Goal: Use online tool/utility: Utilize a website feature to perform a specific function

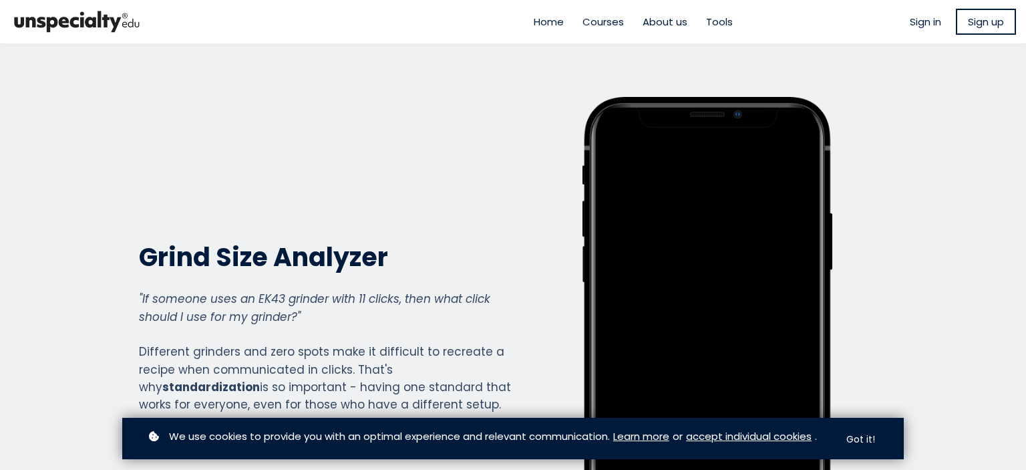
scroll to position [1477, 534]
click at [188, 100] on div "Grind Size Analyzer Grind Size Analyzer "If someone uses an EK43 grinder with 1…" at bounding box center [325, 344] width 373 height 495
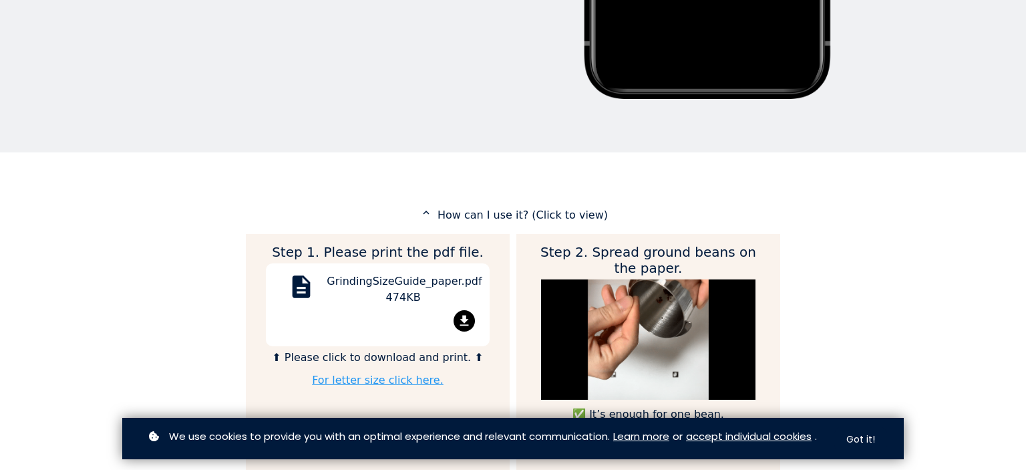
scroll to position [485, 0]
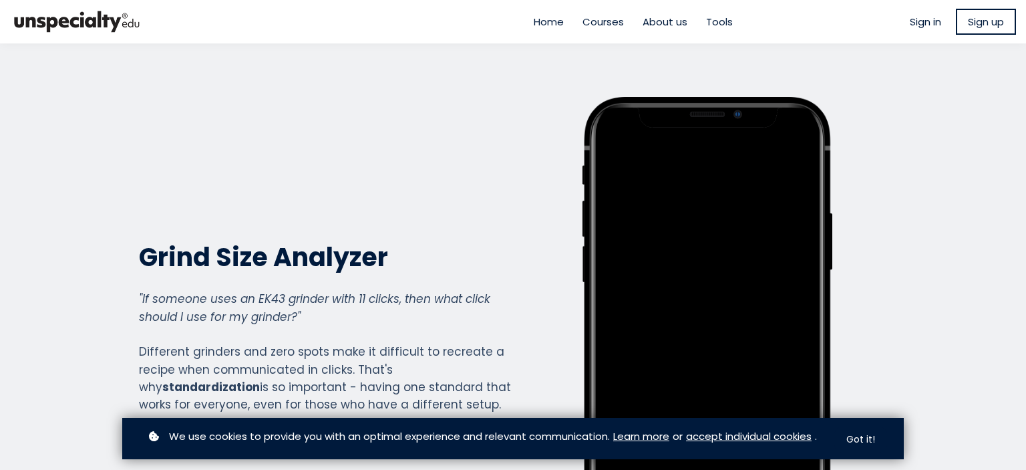
scroll to position [1477, 534]
click at [100, 21] on img at bounding box center [77, 21] width 134 height 33
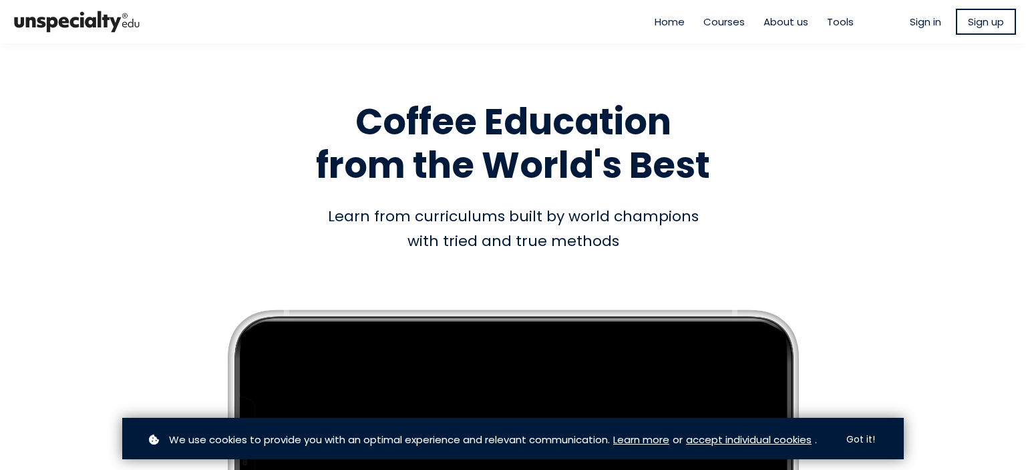
click at [830, 24] on span "Tools" at bounding box center [840, 21] width 27 height 15
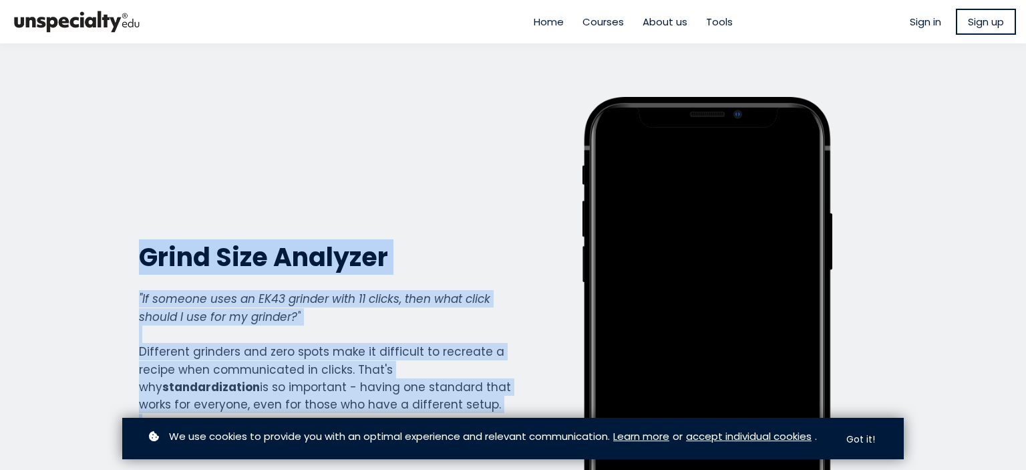
drag, startPoint x: 142, startPoint y: 253, endPoint x: 592, endPoint y: 240, distance: 451.0
click at [2, 131] on section "Grind Size Analyzer Grind Size Analyzer "If someone uses an EK43 grinder with 1…" at bounding box center [513, 344] width 1026 height 602
click at [139, 222] on div "Grind Size Analyzer Grind Size Analyzer "If someone uses an EK43 grinder with 1…" at bounding box center [325, 344] width 373 height 495
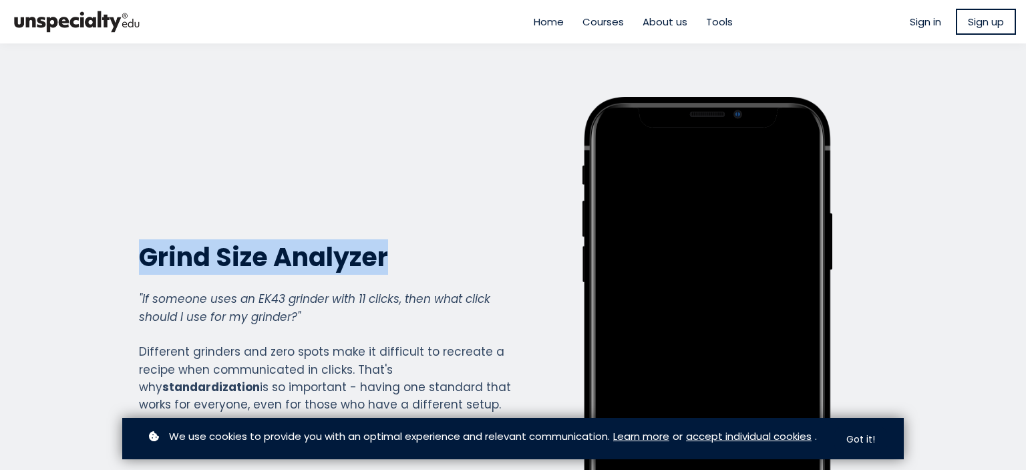
drag, startPoint x: 141, startPoint y: 255, endPoint x: 419, endPoint y: 251, distance: 278.6
click at [419, 251] on h2 "Grind Size Analyzer" at bounding box center [325, 256] width 373 height 33
copy h2 "Grind Size Analyzer"
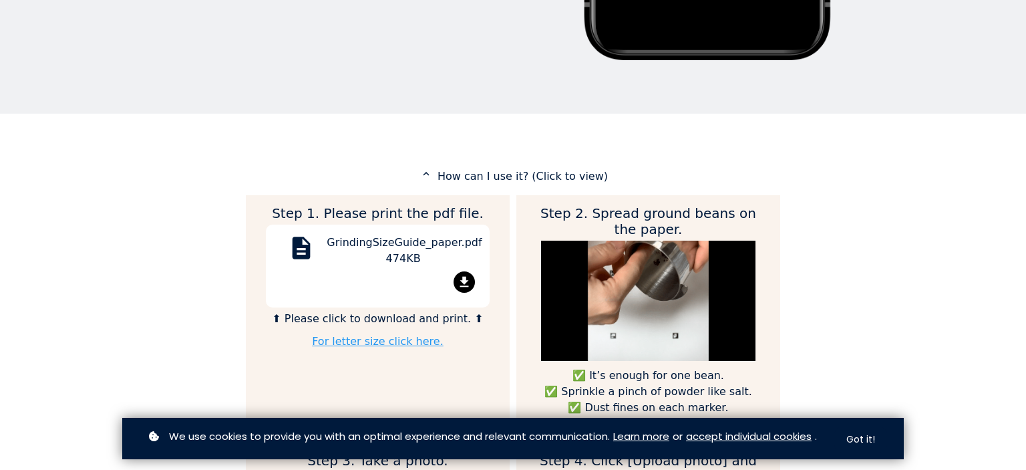
scroll to position [625, 0]
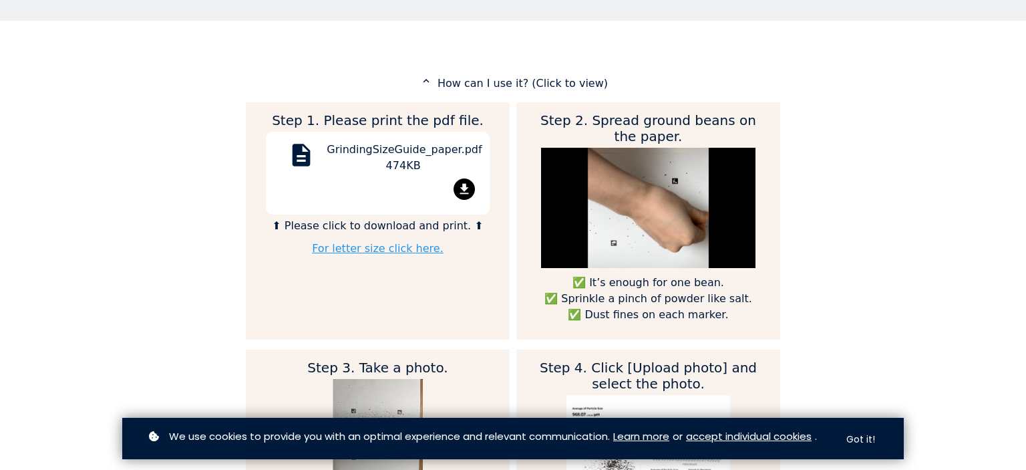
click at [572, 79] on p "expand_less How can I use it? (Click to view)" at bounding box center [513, 83] width 534 height 17
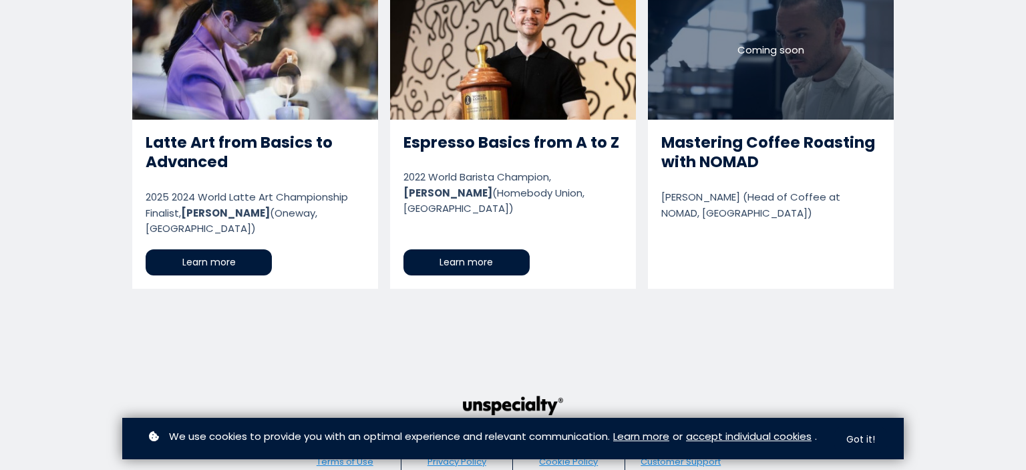
scroll to position [0, 0]
